Goal: Task Accomplishment & Management: Complete application form

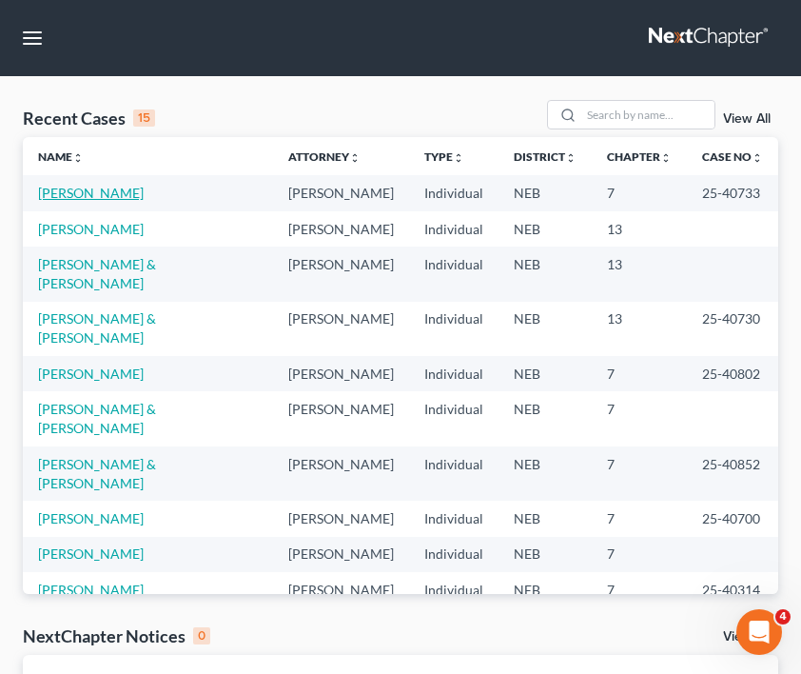
click at [90, 199] on link "[PERSON_NAME]" at bounding box center [91, 193] width 106 height 16
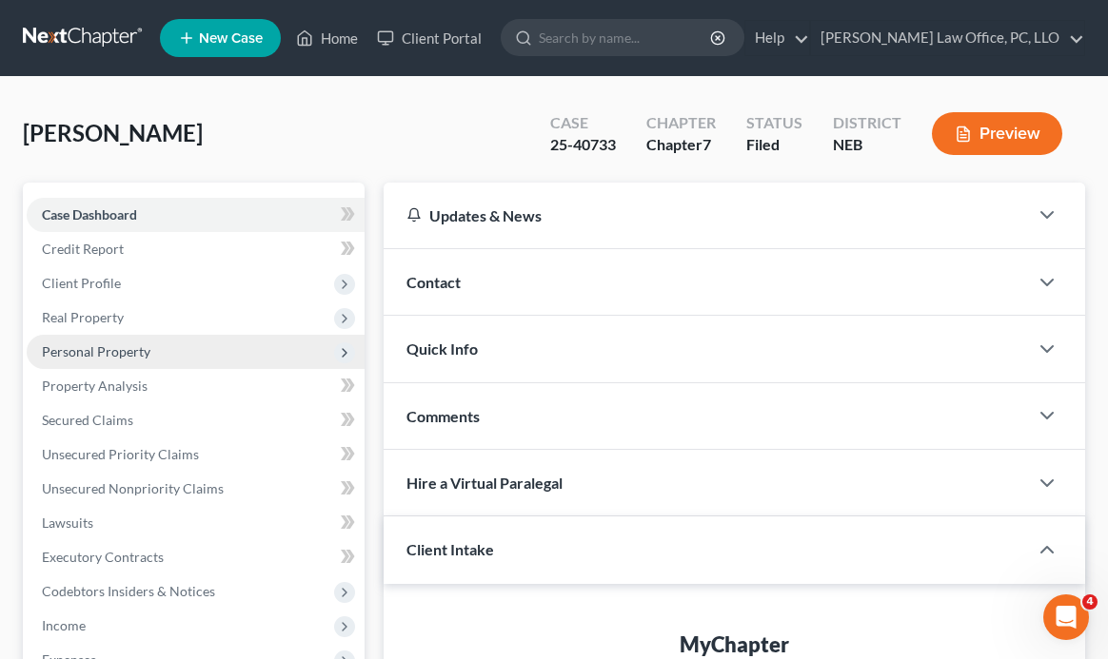
click at [149, 360] on span "Personal Property" at bounding box center [196, 352] width 338 height 34
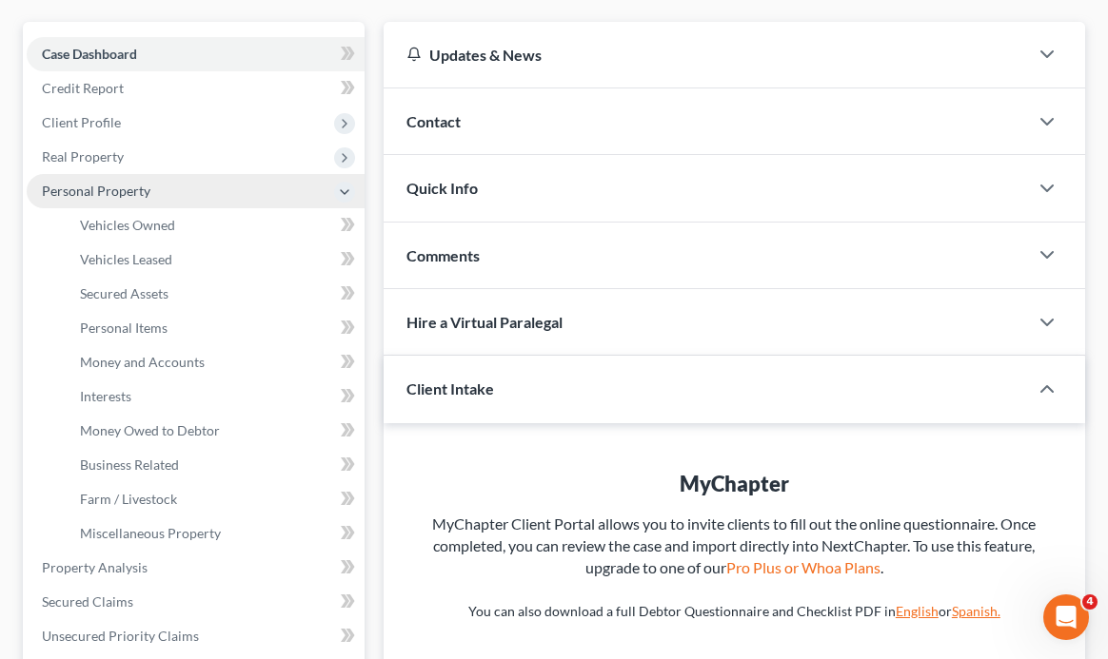
scroll to position [193, 0]
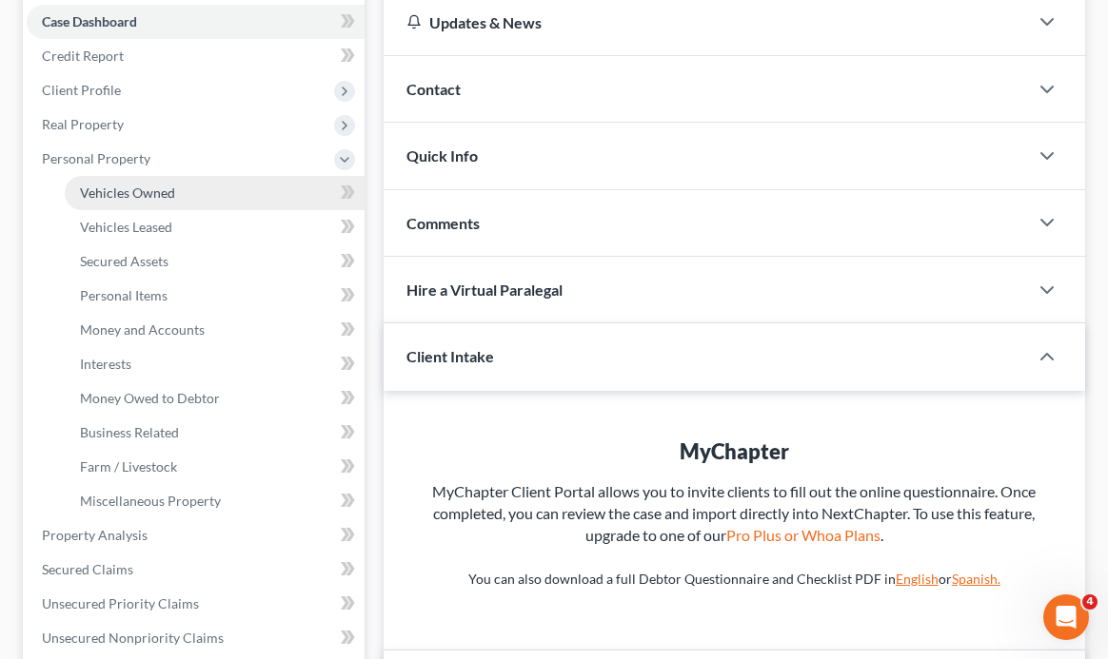
click at [200, 201] on link "Vehicles Owned" at bounding box center [215, 193] width 300 height 34
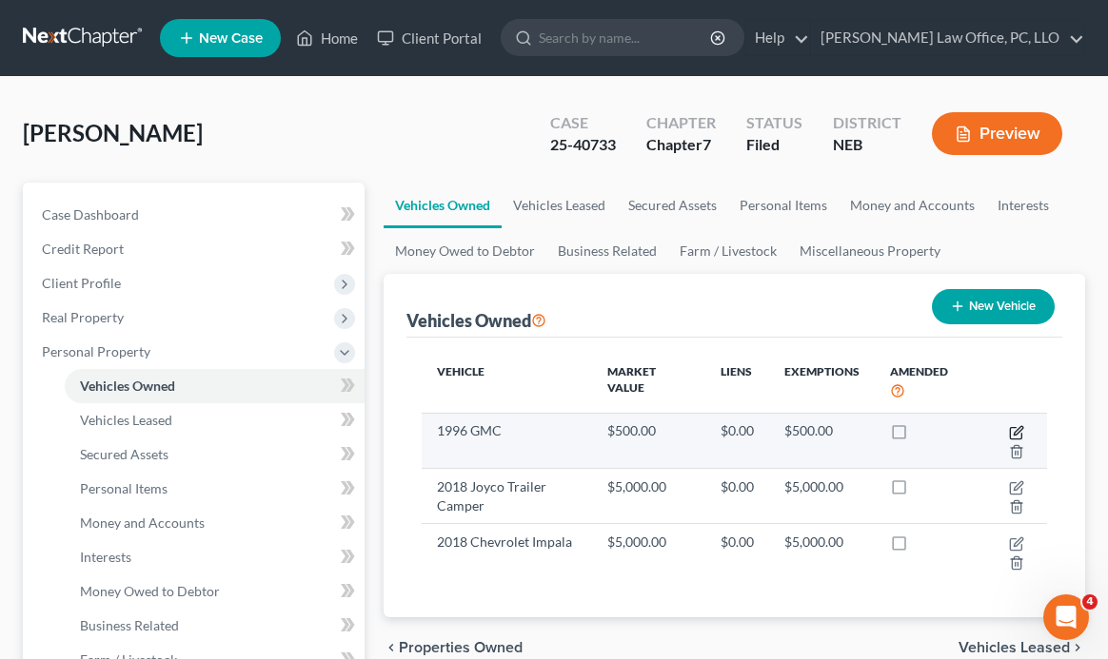
click at [800, 432] on icon "button" at bounding box center [1015, 432] width 11 height 11
select select "0"
select select "30"
select select "0"
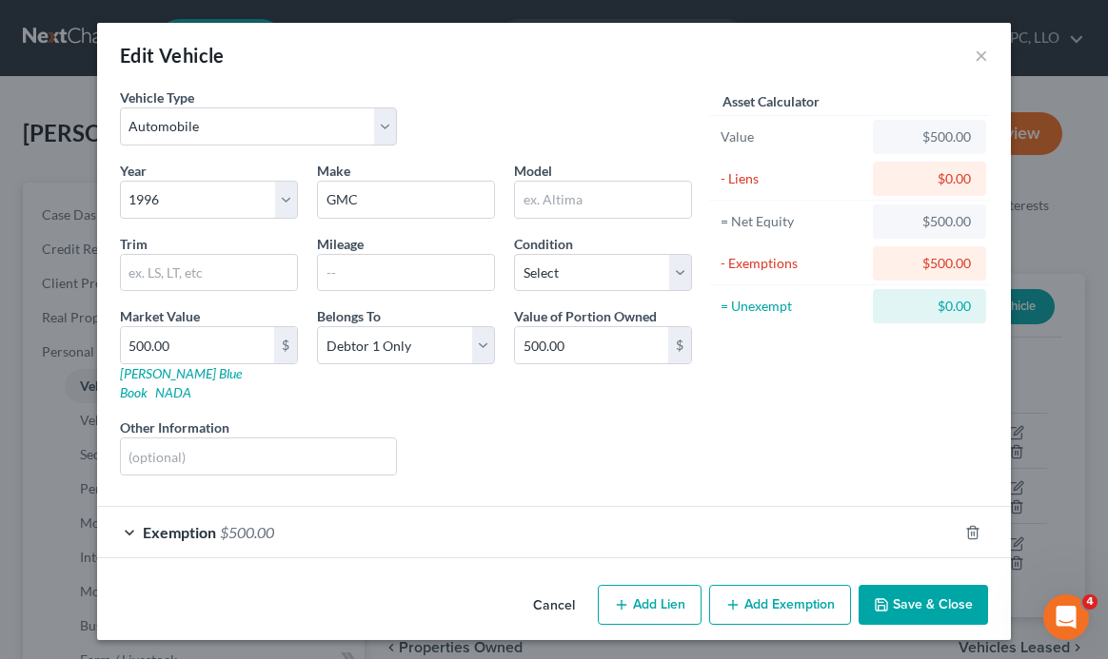
click at [396, 507] on div "Exemption $500.00" at bounding box center [527, 532] width 860 height 50
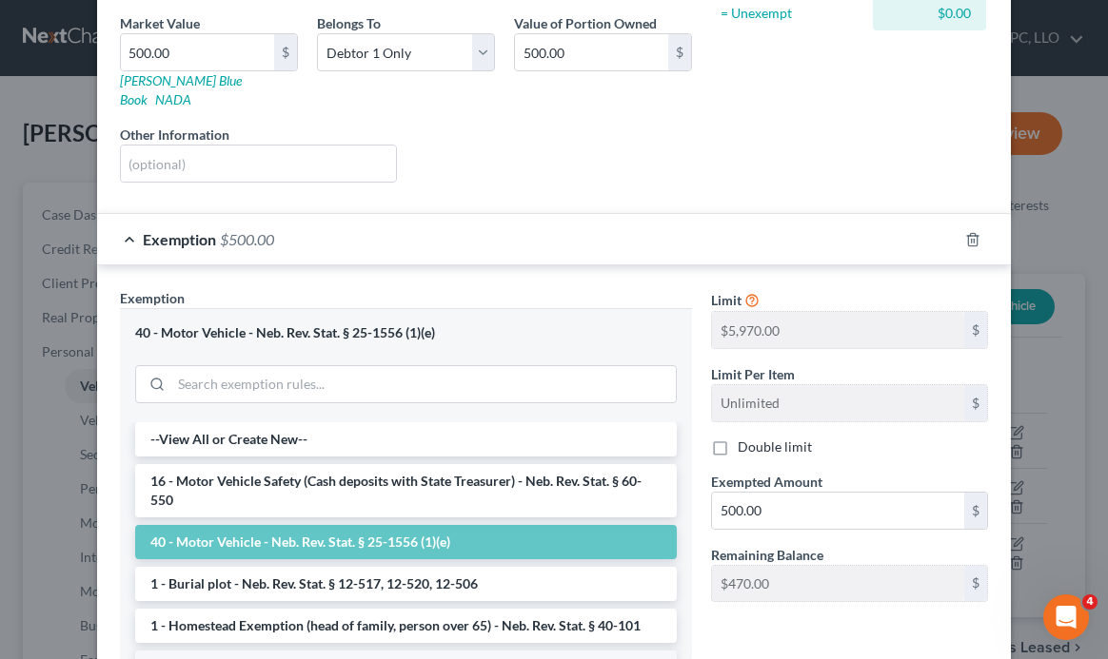
scroll to position [477, 0]
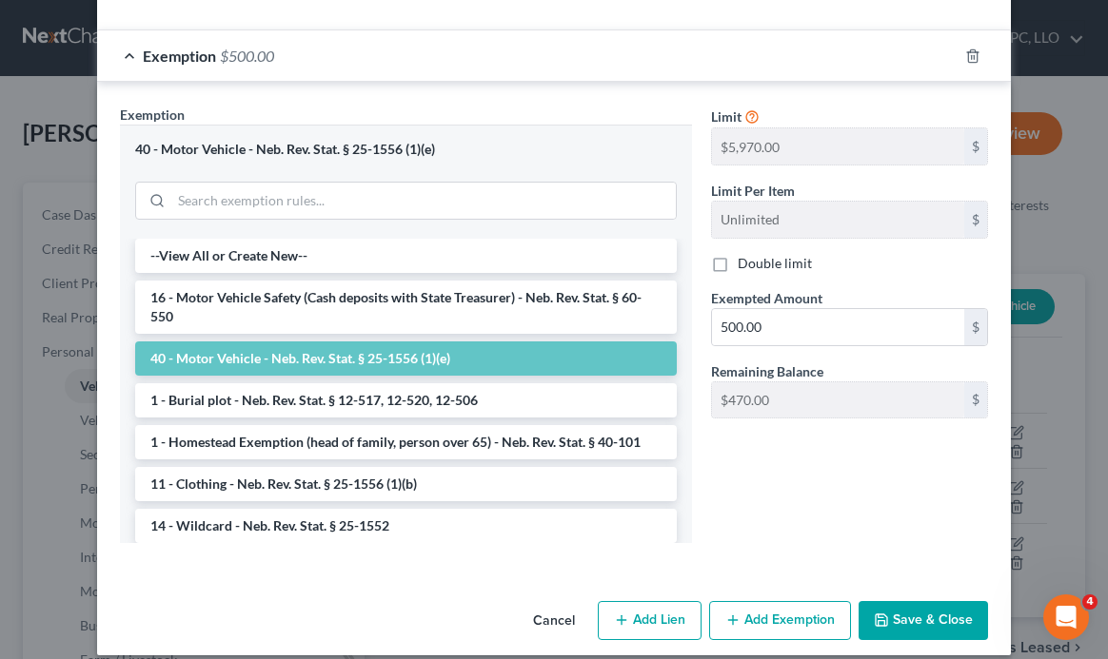
click at [438, 594] on div "Cancel Add Lien Add Lease Add Exemption Save & Close" at bounding box center [554, 625] width 914 height 63
click at [546, 603] on button "Cancel" at bounding box center [554, 622] width 72 height 38
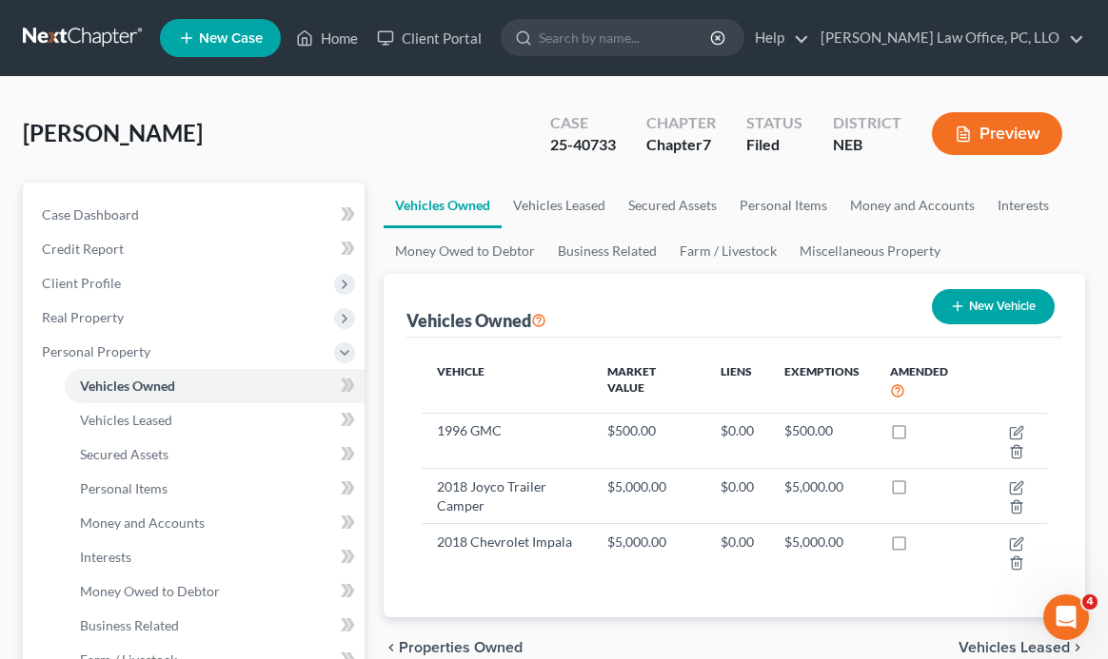
drag, startPoint x: 224, startPoint y: 103, endPoint x: 226, endPoint y: 86, distance: 17.4
click at [225, 103] on div "[PERSON_NAME] Upgraded Case 25-40733 Chapter Chapter 7 Status [GEOGRAPHIC_DATA]…" at bounding box center [554, 141] width 1062 height 83
click at [202, 42] on span "New Case" at bounding box center [231, 38] width 64 height 14
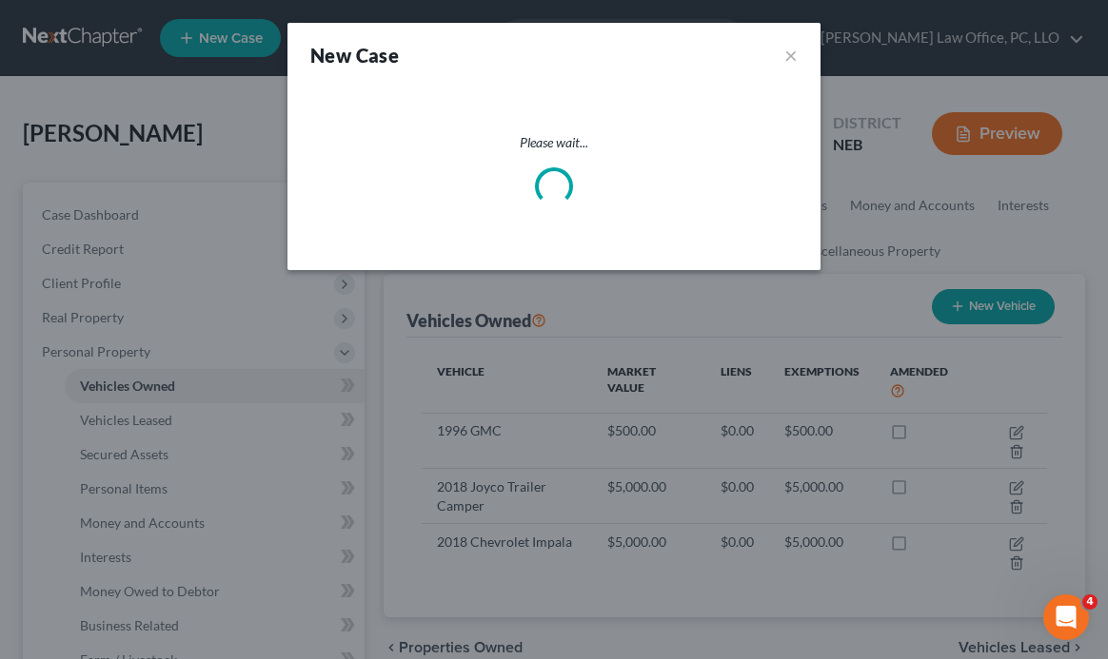
select select "48"
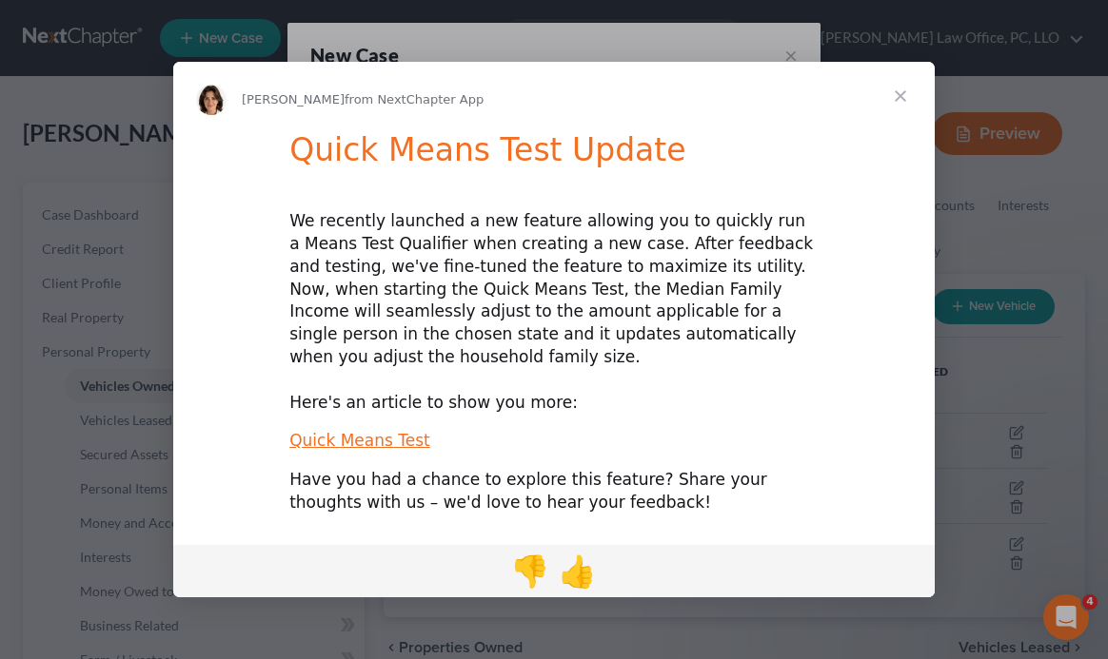
scroll to position [0, 0]
click at [800, 103] on span "Close" at bounding box center [900, 96] width 69 height 69
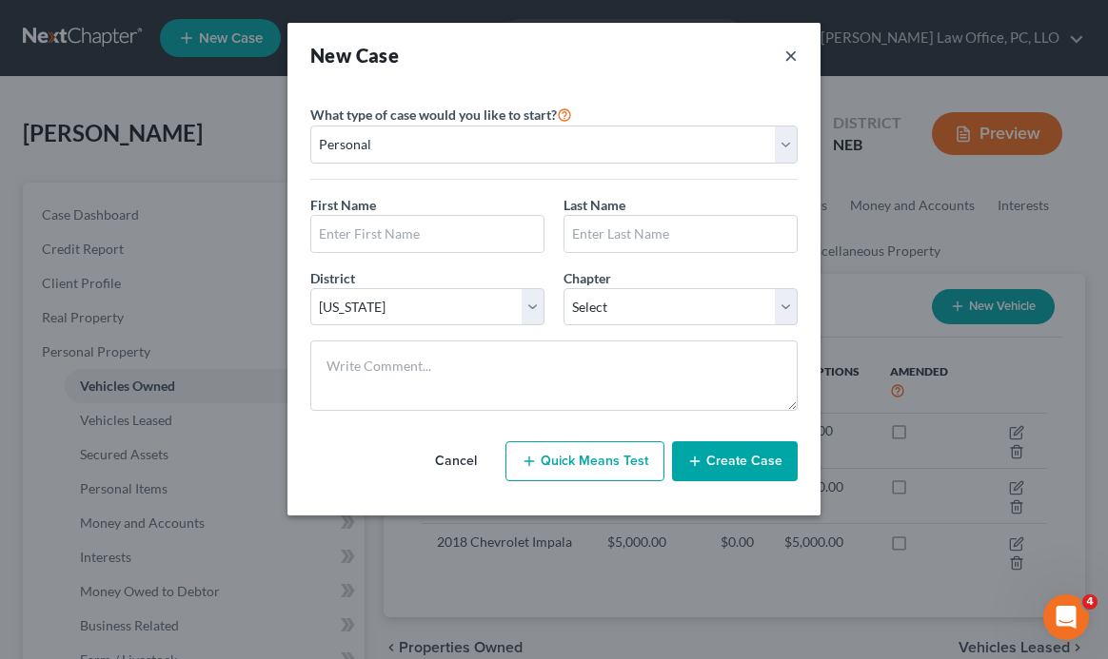
drag, startPoint x: 786, startPoint y: 53, endPoint x: 746, endPoint y: 54, distance: 40.0
click at [787, 54] on button "×" at bounding box center [790, 55] width 13 height 27
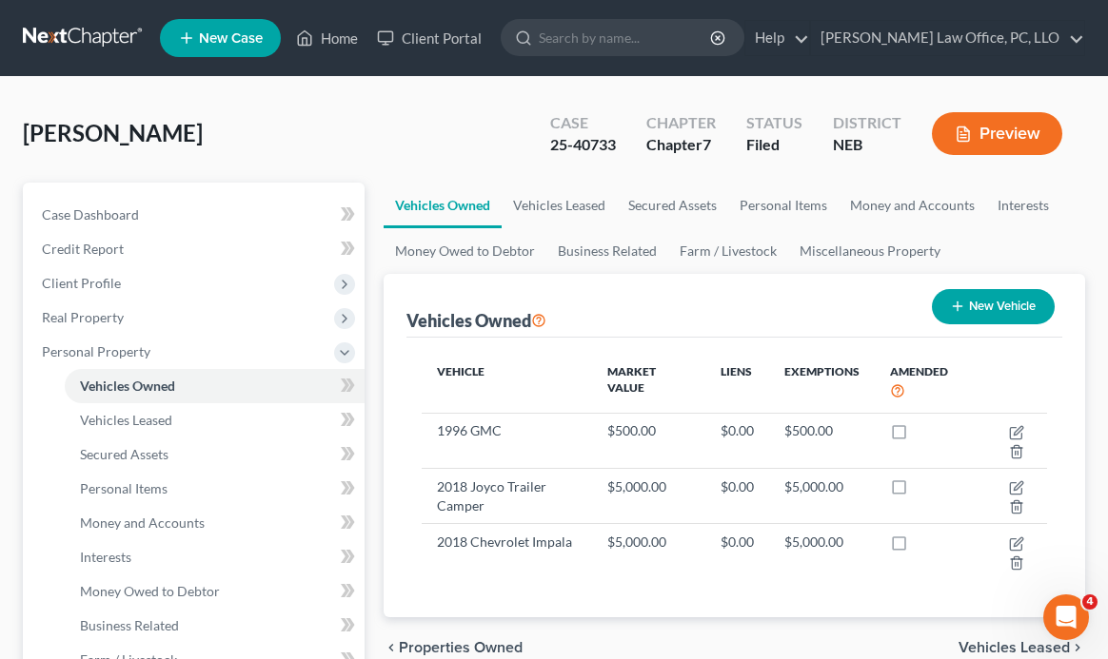
click at [225, 24] on link "New Case" at bounding box center [220, 38] width 121 height 38
select select "48"
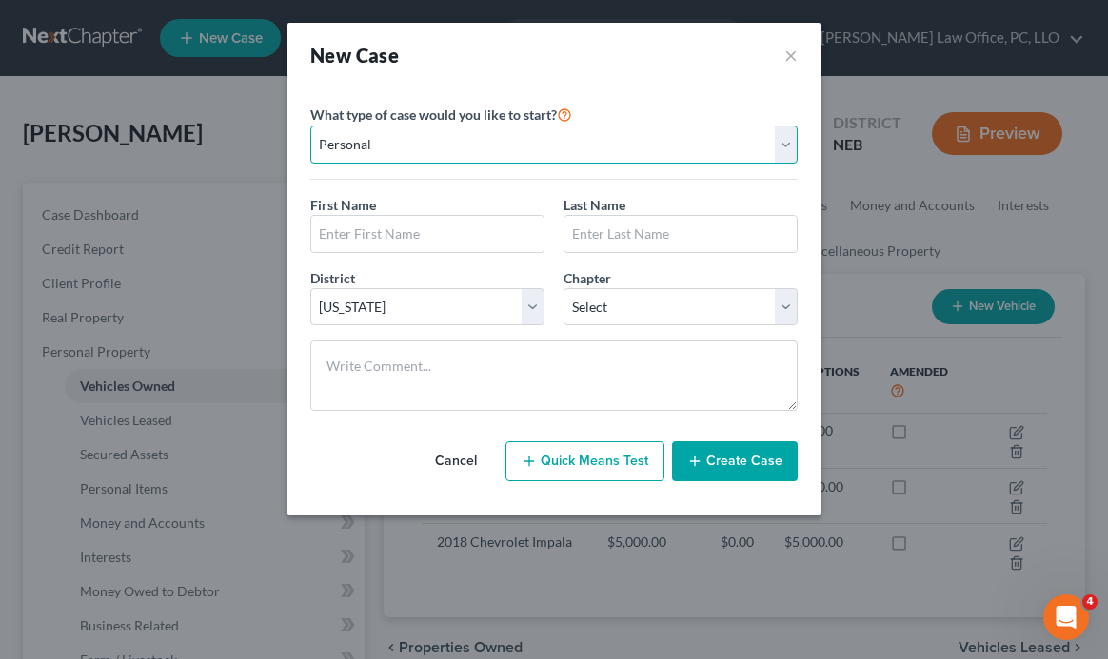
click at [396, 147] on select "Personal Business" at bounding box center [553, 145] width 487 height 38
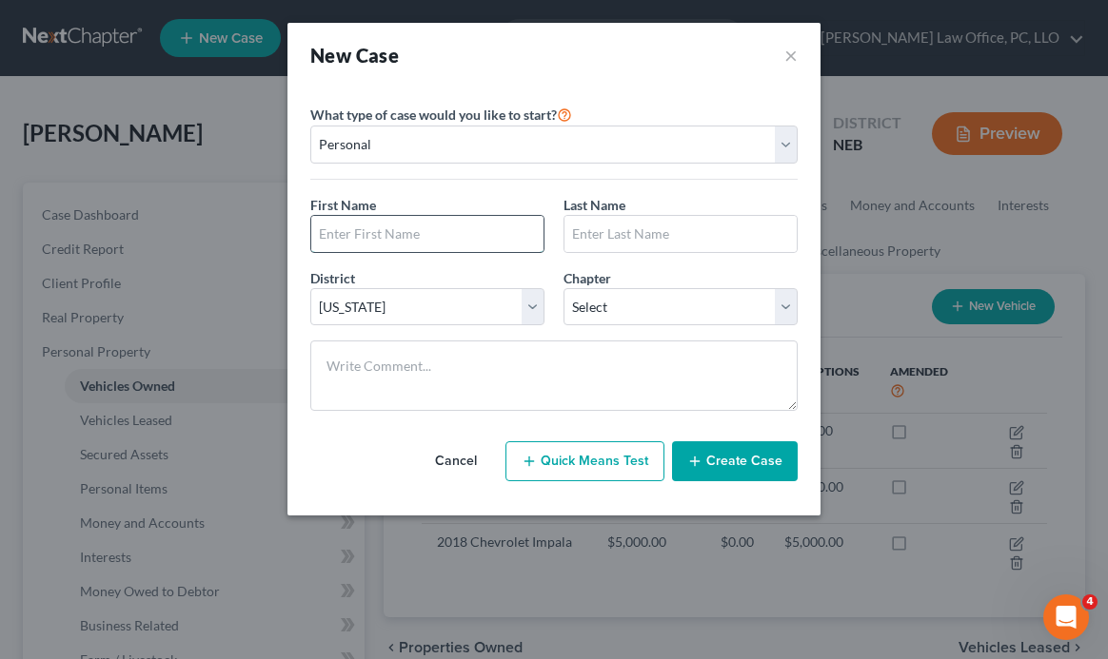
click at [438, 237] on input "text" at bounding box center [427, 234] width 232 height 36
type input "Test"
click at [591, 305] on select "Select 7 11 12 13" at bounding box center [680, 307] width 234 height 38
select select "0"
click at [563, 288] on select "Select 7 11 12 13" at bounding box center [680, 307] width 234 height 38
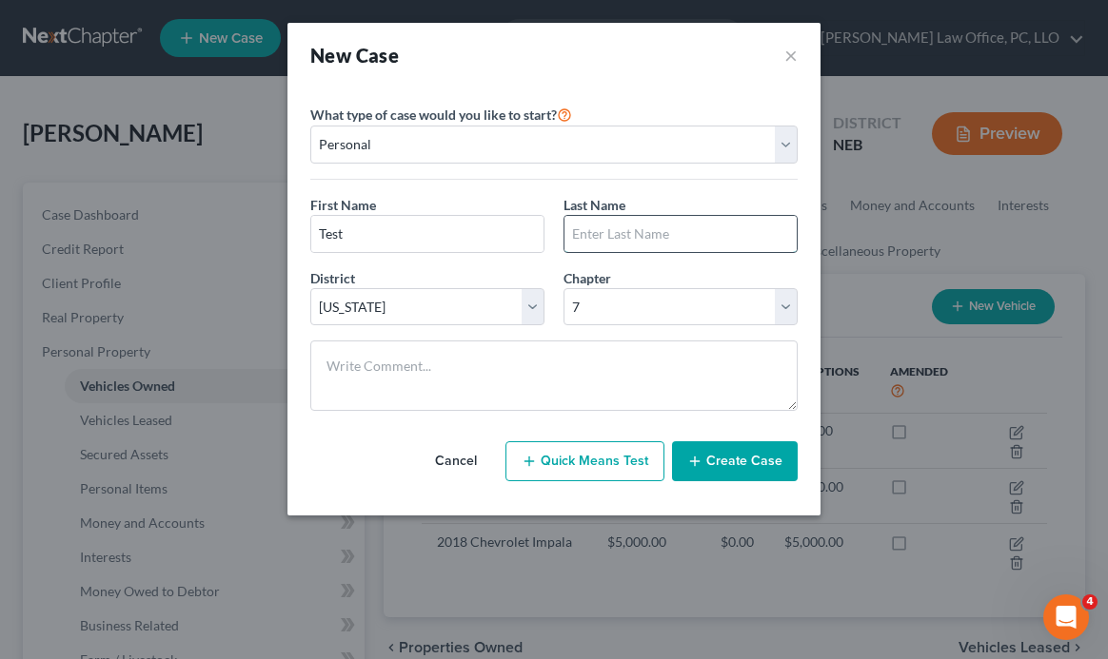
click at [623, 238] on input "text" at bounding box center [680, 234] width 232 height 36
type input "Case"
click at [621, 268] on div "Chapter * Select 7 11 12 13" at bounding box center [680, 297] width 253 height 58
click at [744, 456] on button "Create Case" at bounding box center [735, 462] width 126 height 40
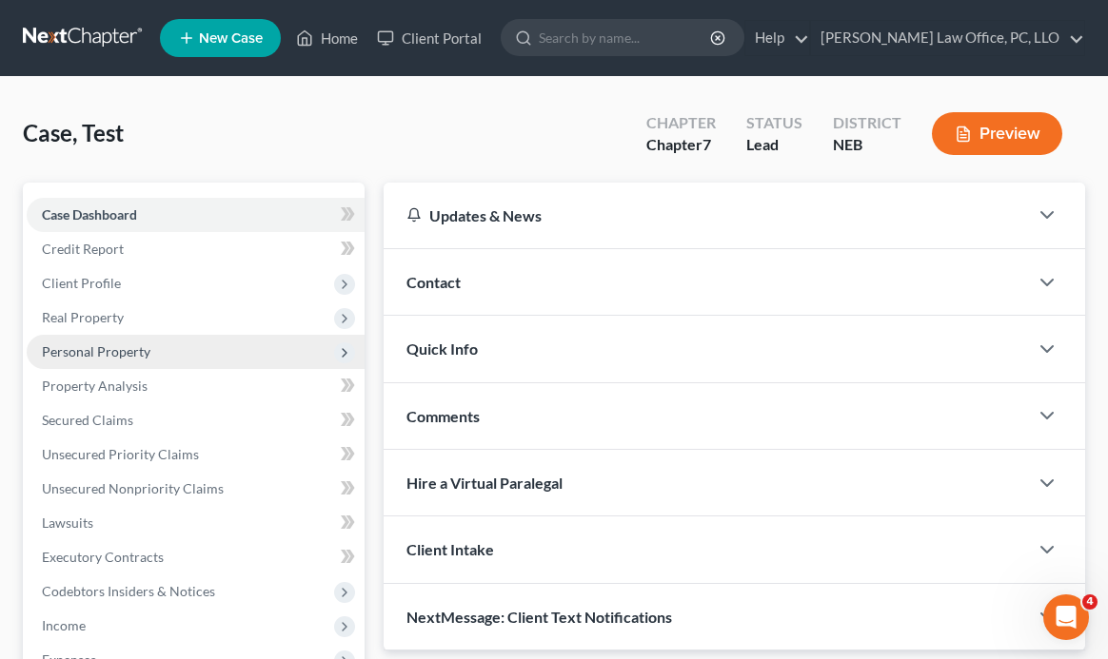
click at [135, 345] on span "Personal Property" at bounding box center [96, 352] width 108 height 16
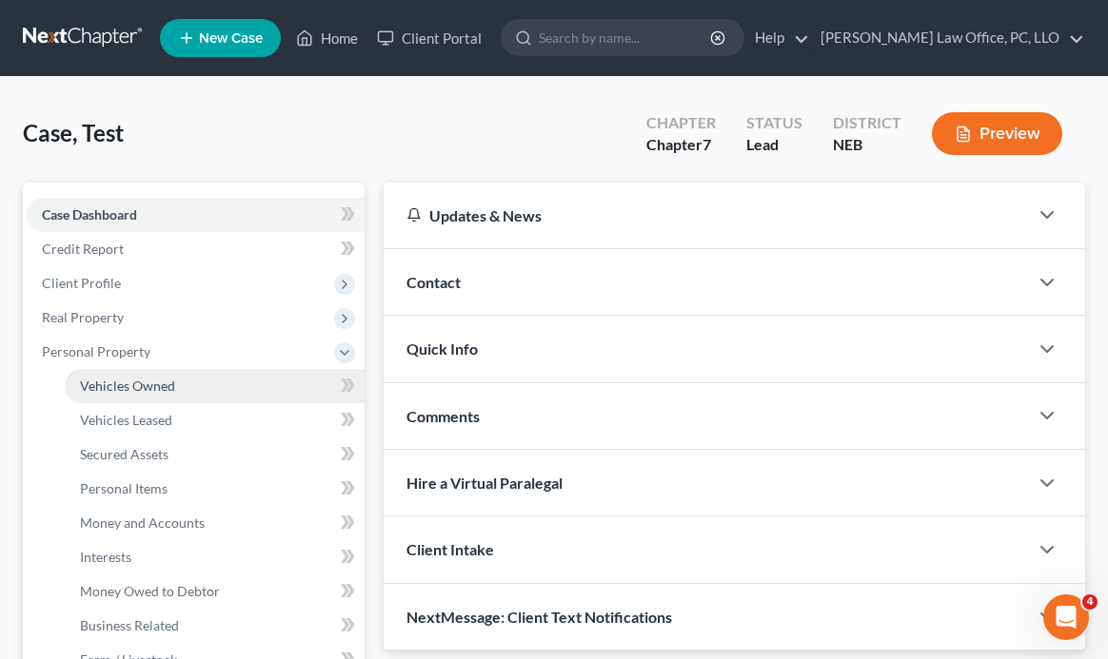
click at [185, 382] on link "Vehicles Owned" at bounding box center [215, 386] width 300 height 34
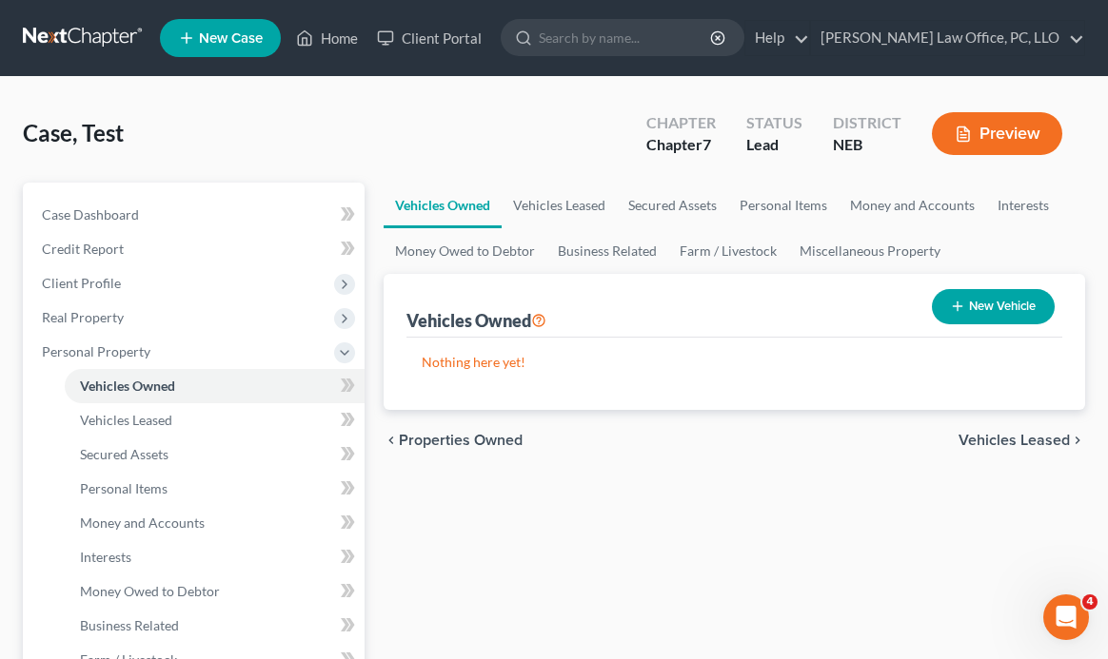
click at [800, 314] on button "New Vehicle" at bounding box center [993, 306] width 123 height 35
select select "0"
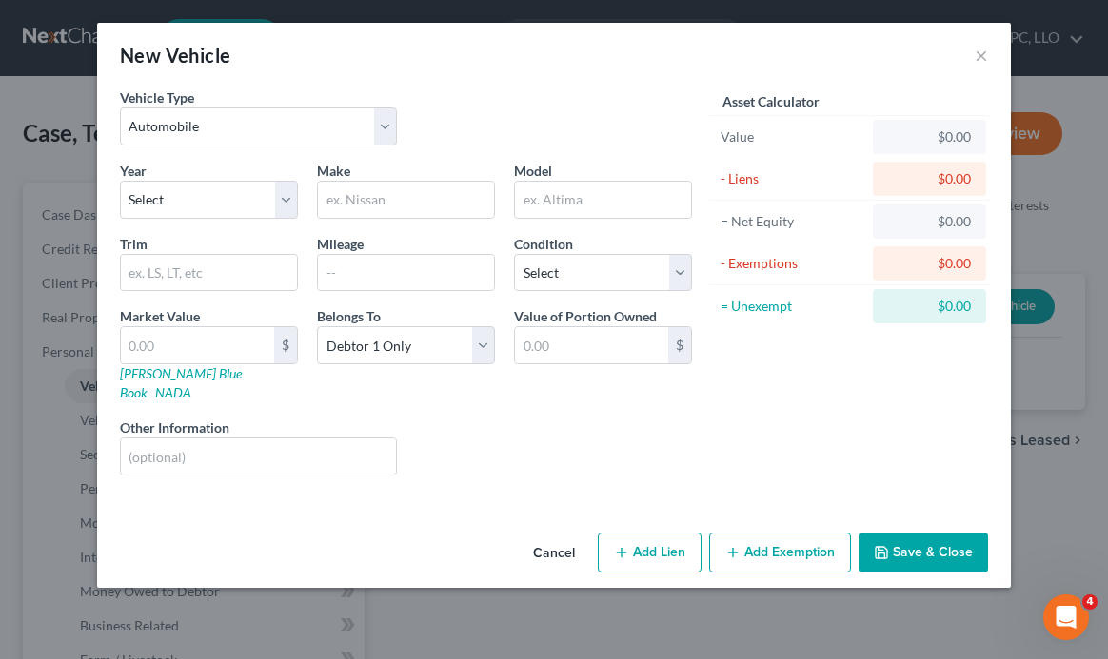
click at [761, 533] on button "Add Exemption" at bounding box center [780, 553] width 142 height 40
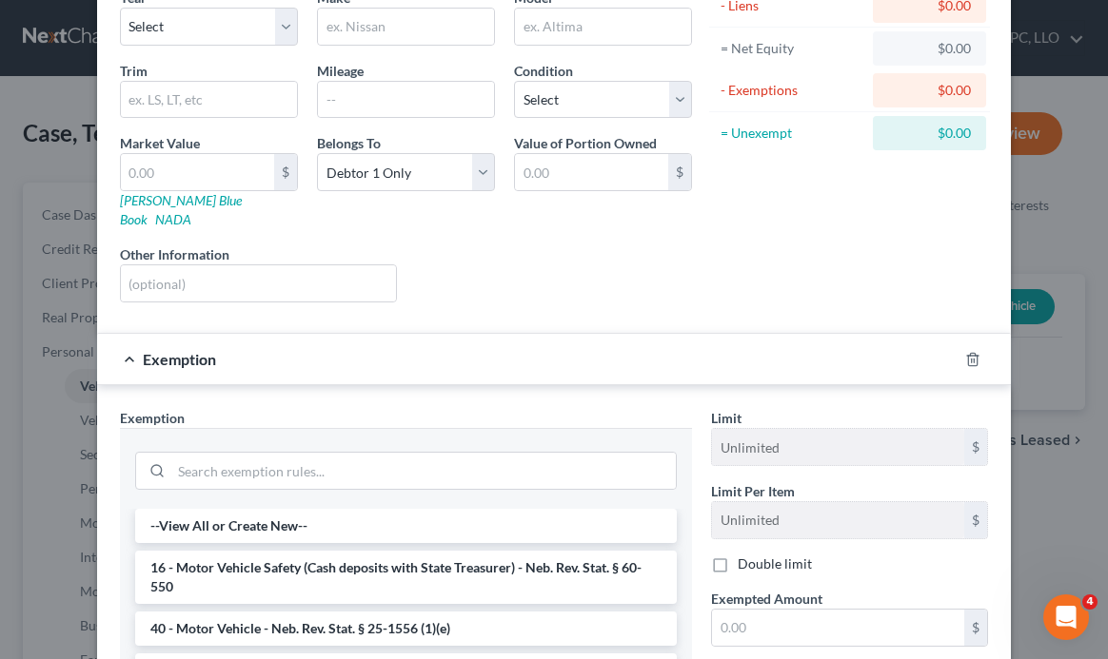
scroll to position [401, 0]
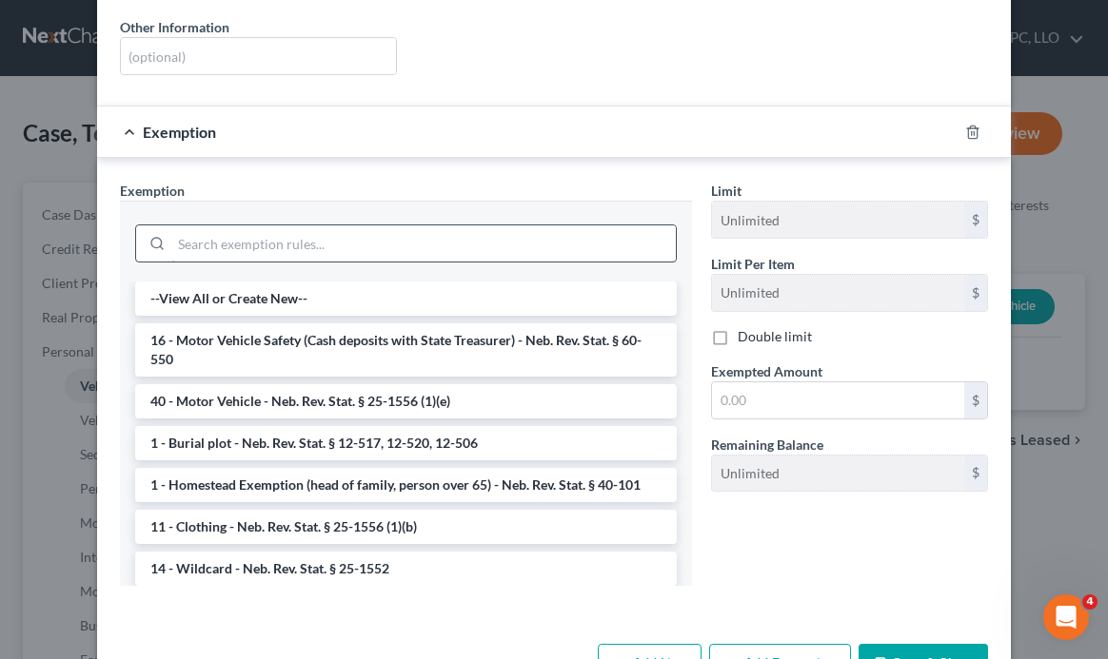
click at [519, 226] on input "search" at bounding box center [423, 244] width 504 height 36
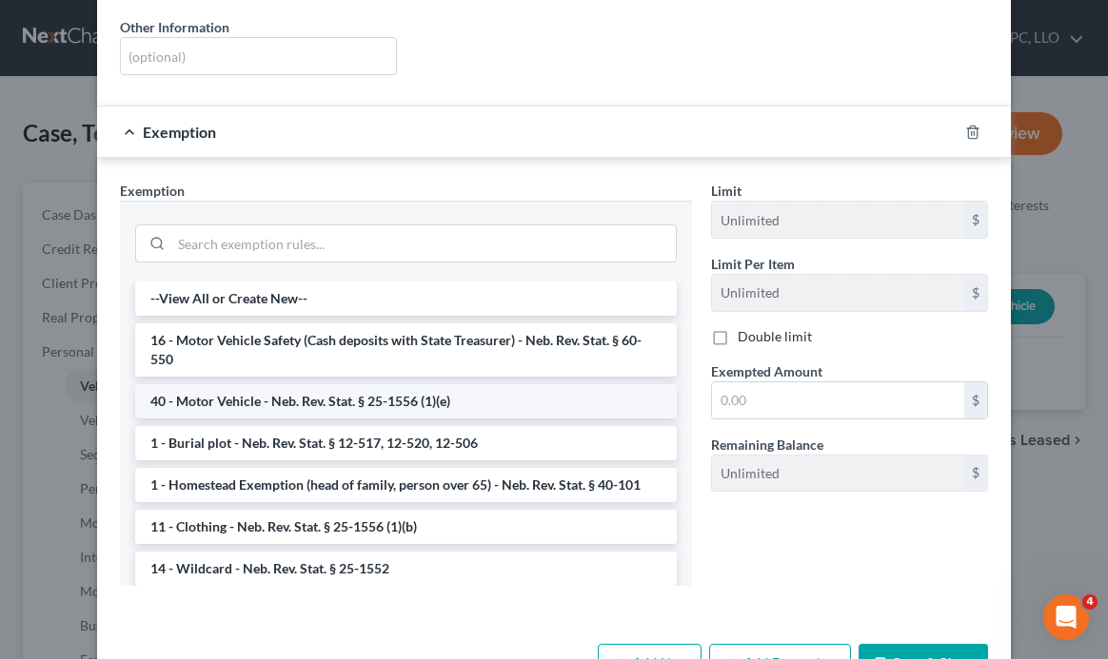
click at [426, 384] on li "40 - Motor Vehicle - Neb. Rev. Stat. § 25-1556 (1)(e)" at bounding box center [405, 401] width 541 height 34
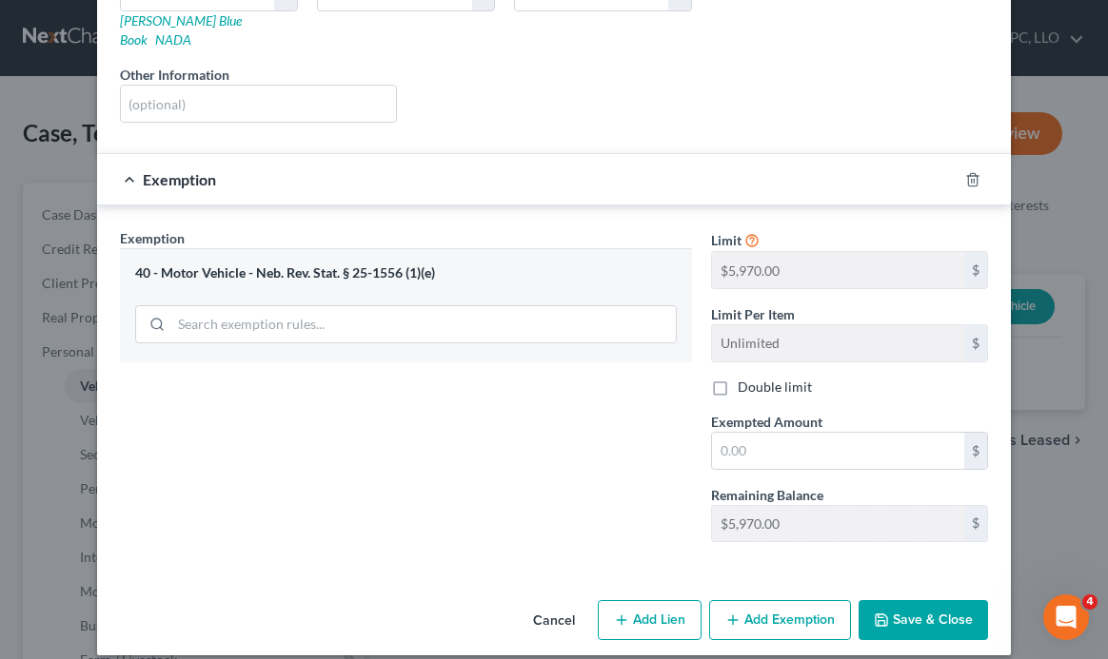
click at [547, 602] on button "Cancel" at bounding box center [554, 621] width 72 height 38
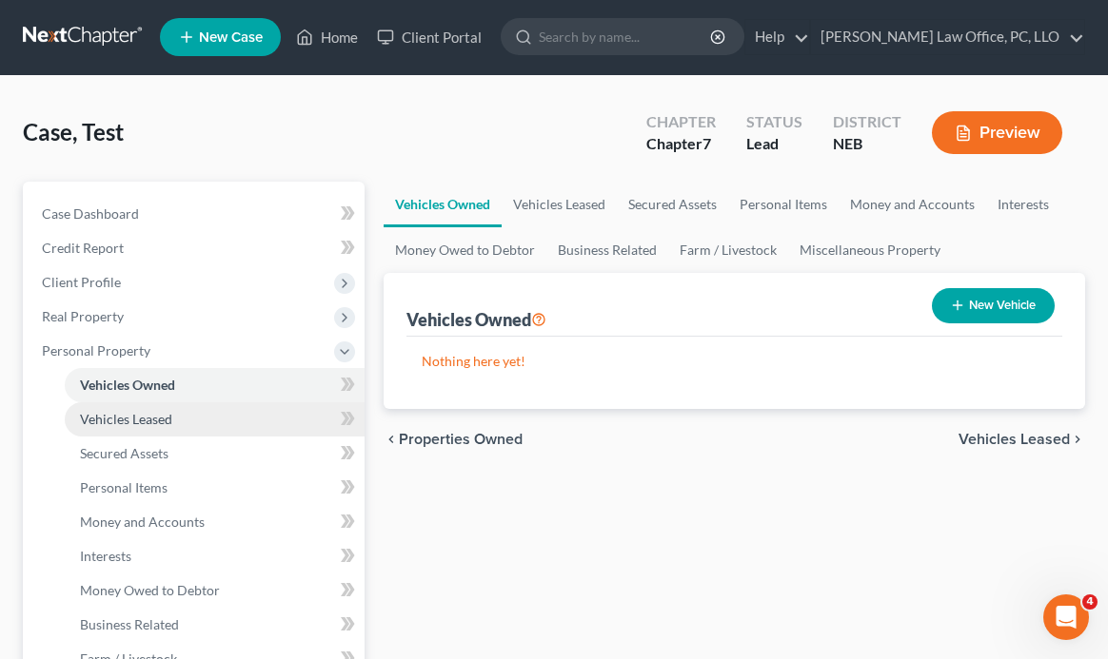
scroll to position [4, 0]
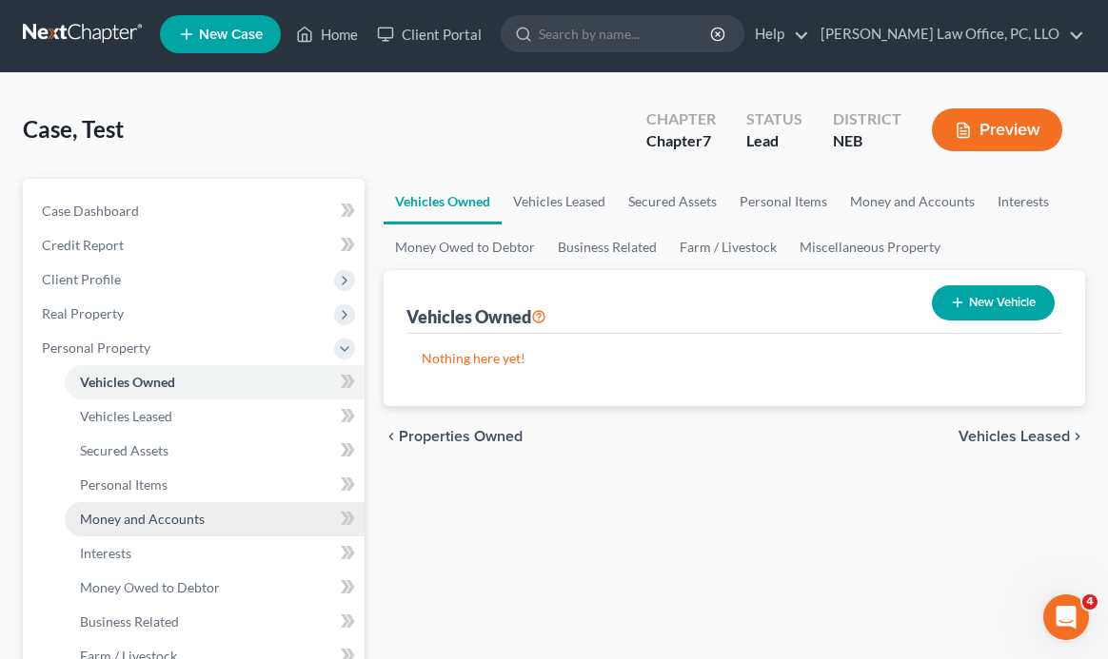
click at [266, 520] on link "Money and Accounts" at bounding box center [215, 519] width 300 height 34
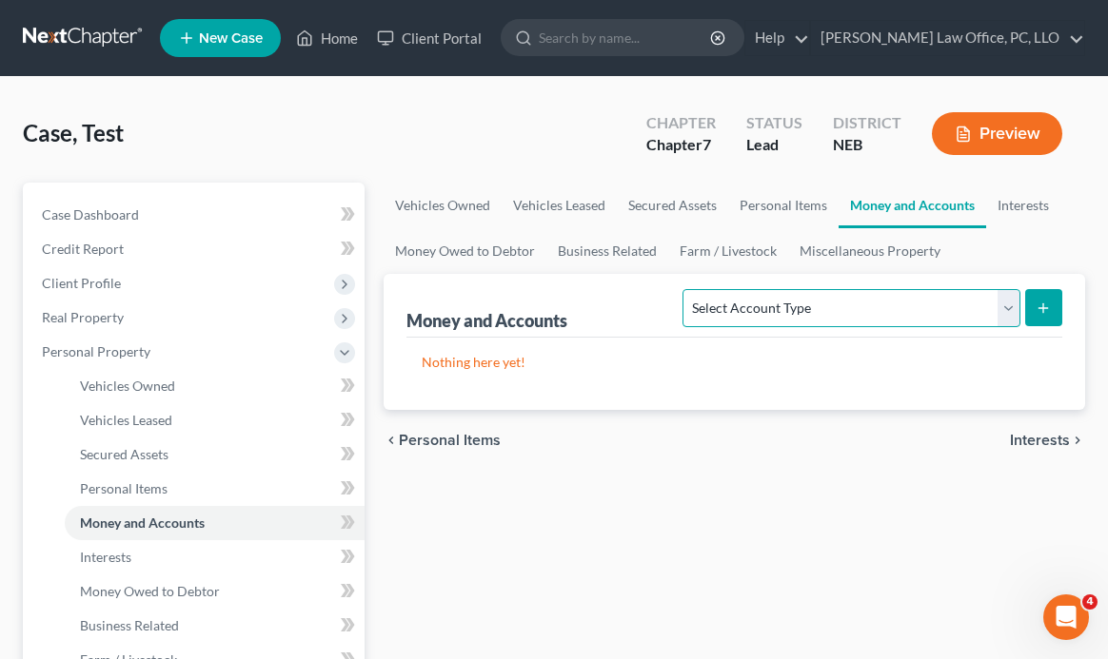
click at [800, 306] on select "Select Account Type Brokerage Cash on Hand Certificates of Deposit Checking Acc…" at bounding box center [850, 308] width 337 height 38
select select "brokerage"
click at [687, 289] on select "Select Account Type Brokerage Cash on Hand Certificates of Deposit Checking Acc…" at bounding box center [850, 308] width 337 height 38
click at [800, 305] on icon "submit" at bounding box center [1042, 308] width 15 height 15
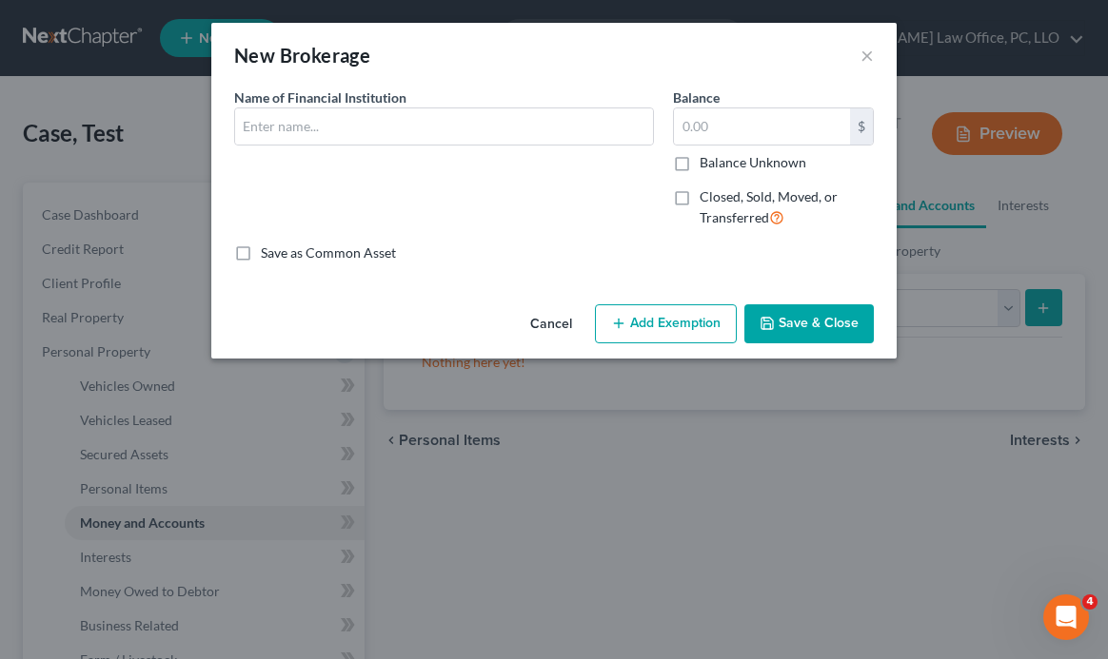
click at [642, 316] on button "Add Exemption" at bounding box center [666, 325] width 142 height 40
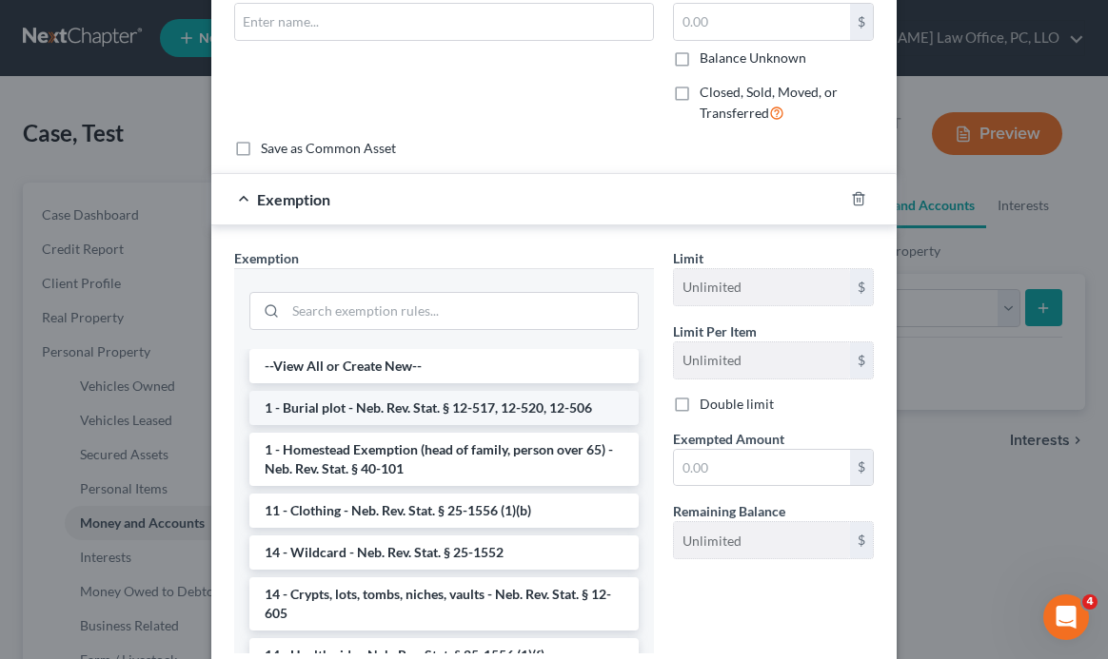
scroll to position [121, 0]
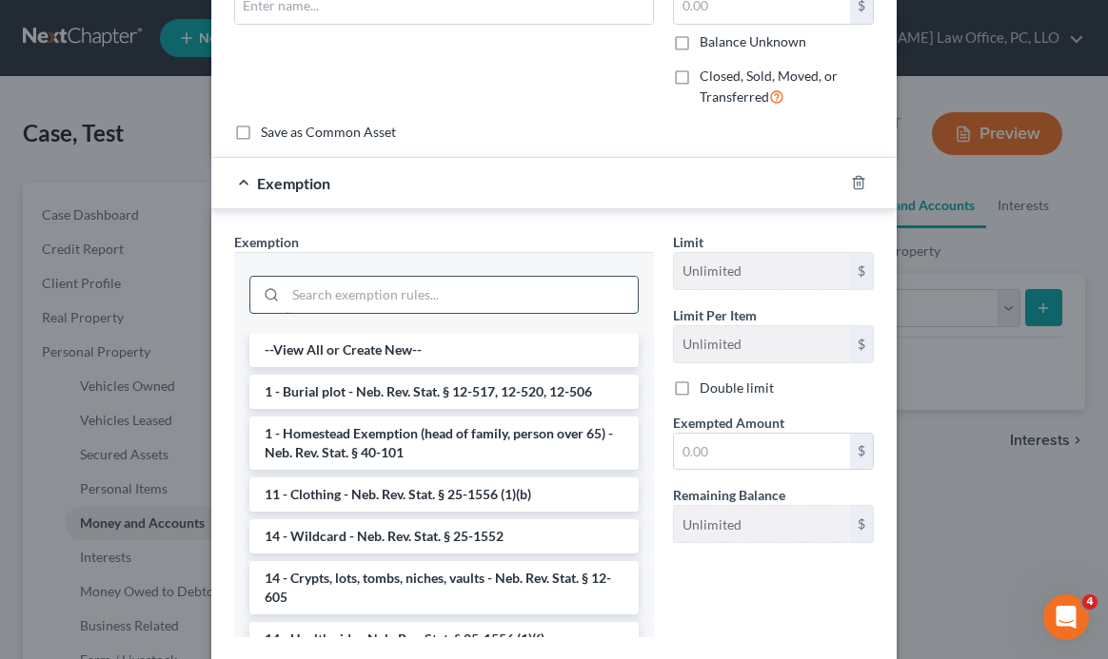
click at [452, 285] on input "search" at bounding box center [461, 295] width 352 height 36
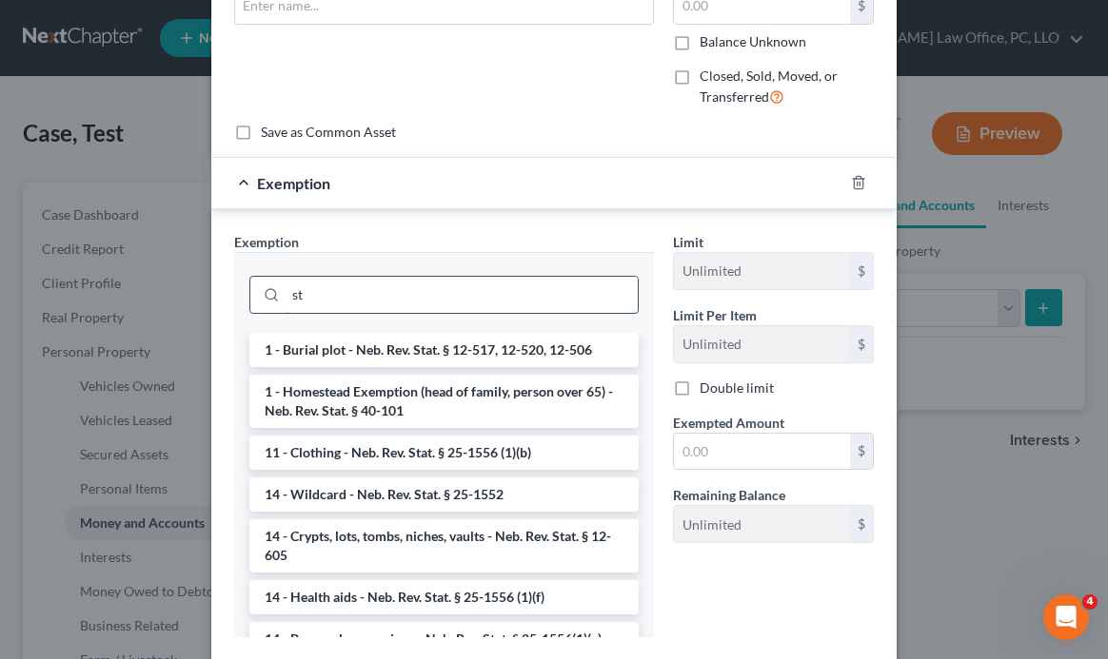
type input "s"
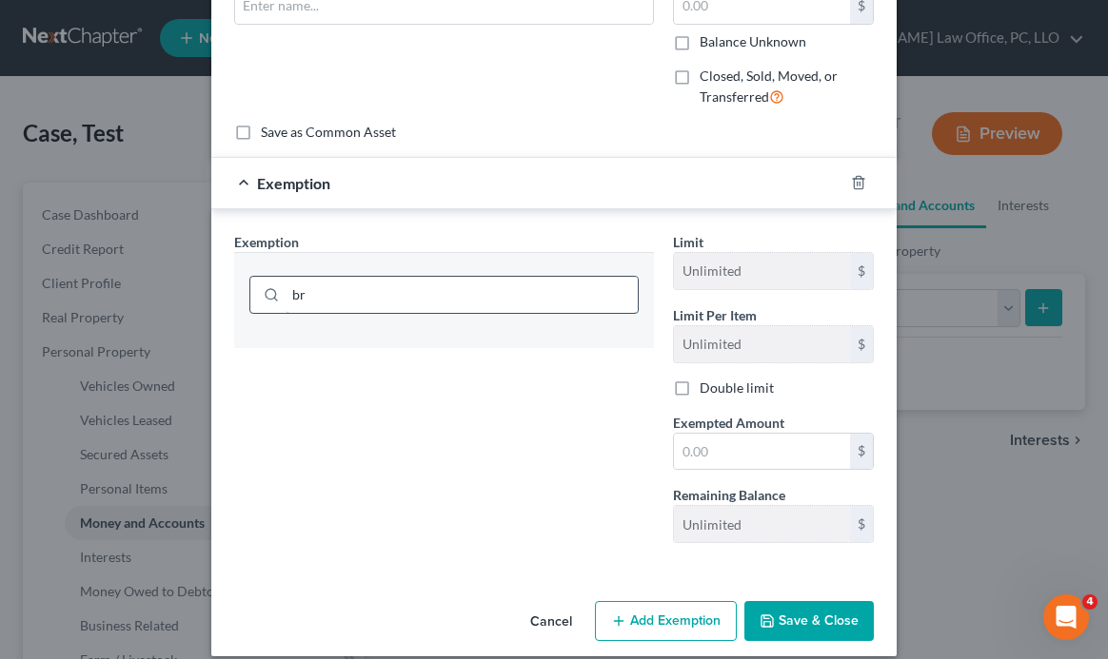
type input "b"
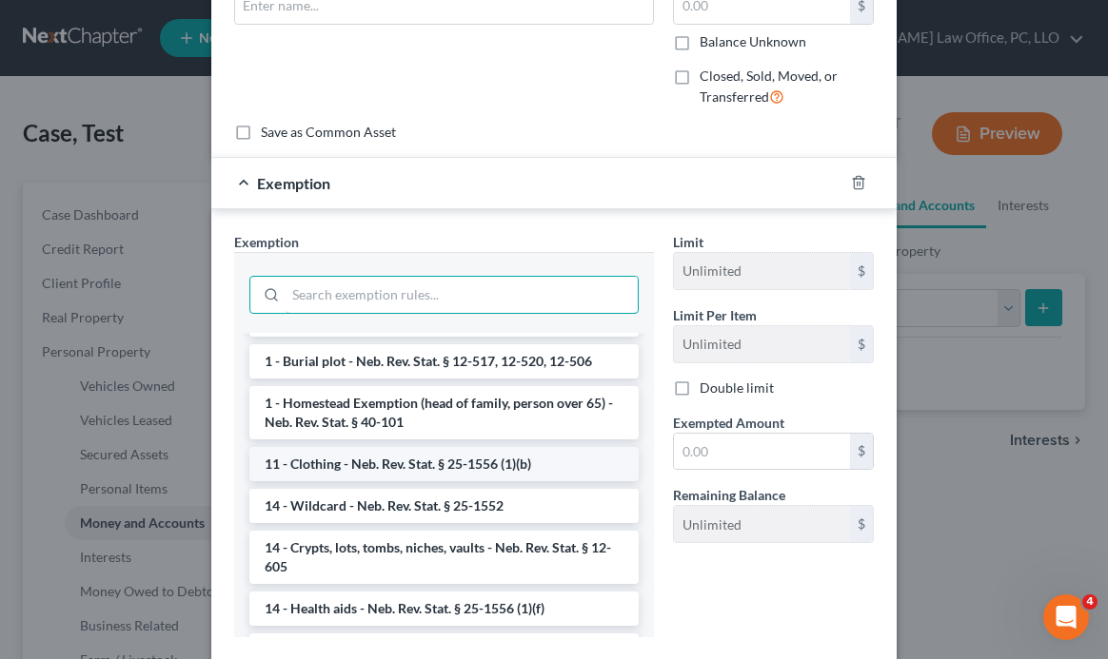
scroll to position [30, 0]
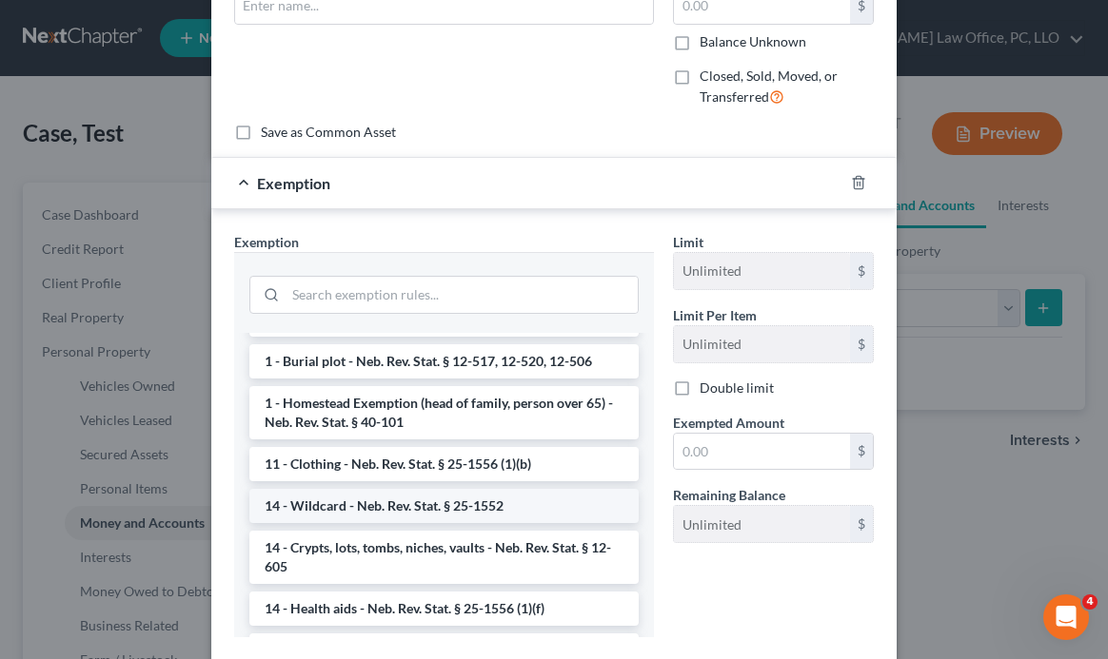
click at [456, 502] on li "14 - Wildcard - Neb. Rev. Stat. § 25-1552" at bounding box center [443, 506] width 389 height 34
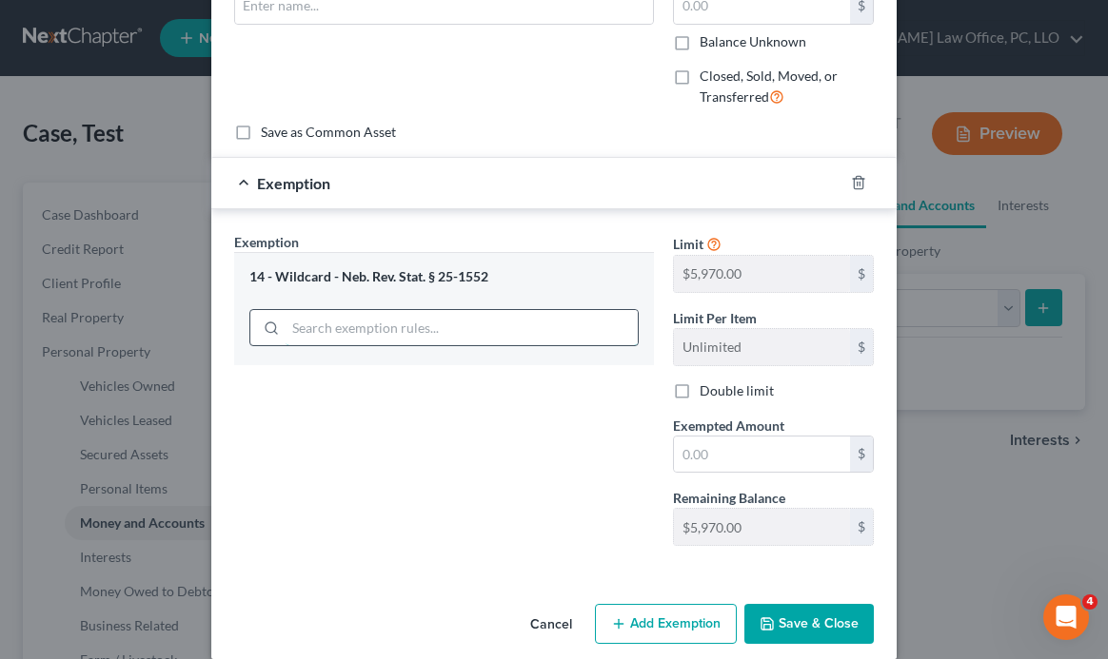
click at [384, 320] on input "search" at bounding box center [461, 328] width 352 height 36
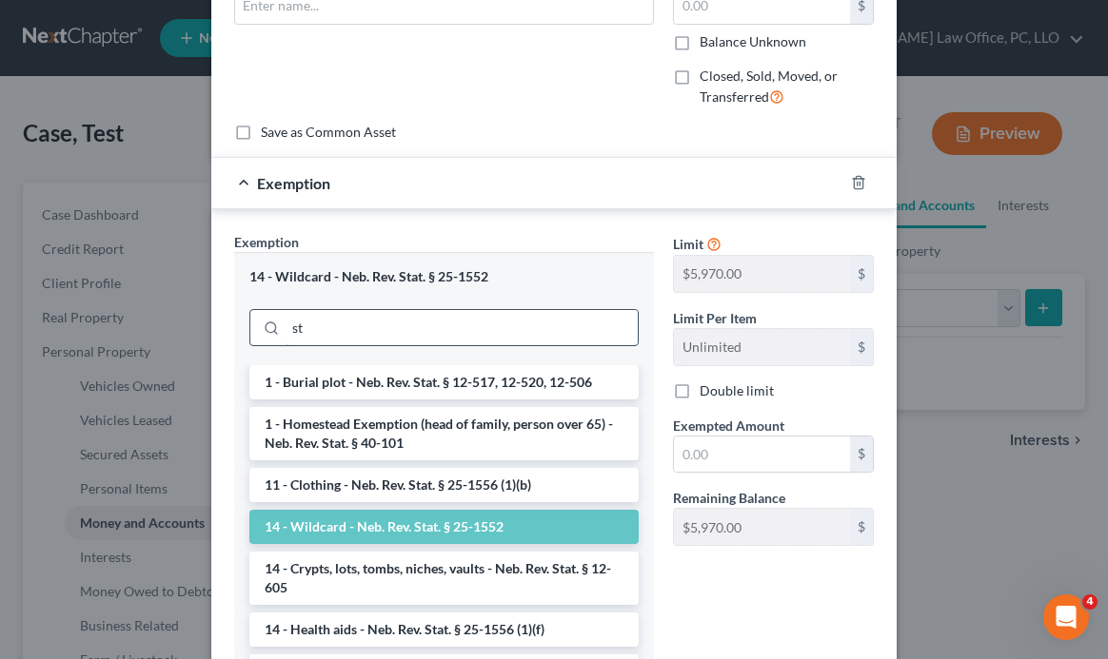
type input "s"
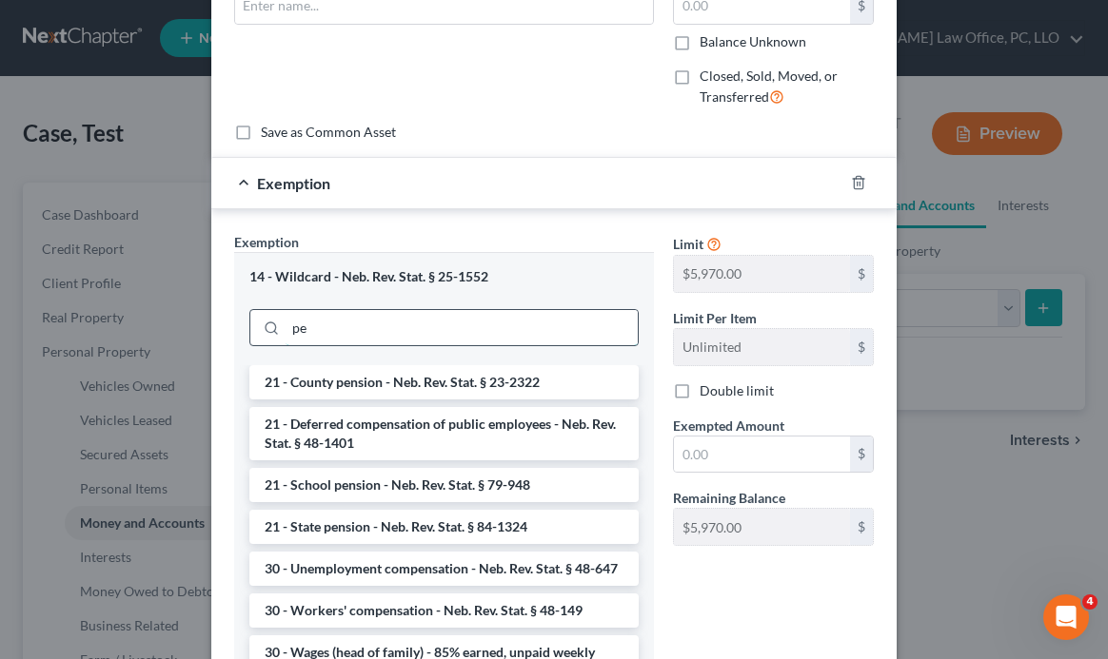
type input "p"
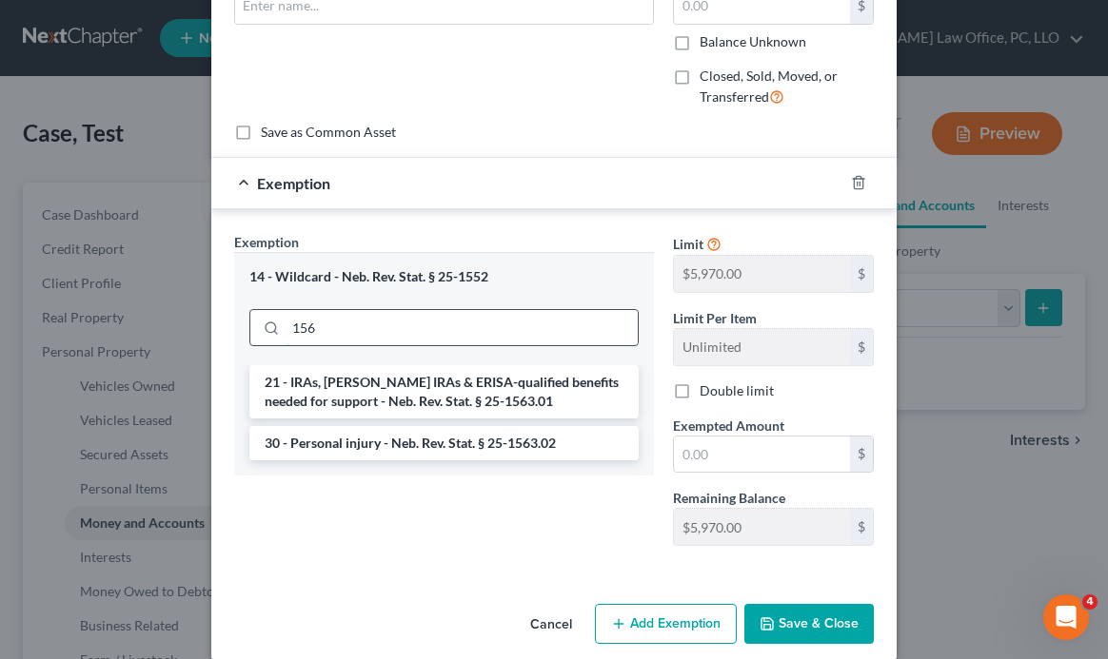
type input "1563"
click at [364, 331] on input "1563" at bounding box center [461, 328] width 352 height 36
click at [364, 330] on input "1563" at bounding box center [461, 328] width 352 height 36
click at [365, 330] on input "1563" at bounding box center [461, 328] width 352 height 36
